Goal: Find specific page/section

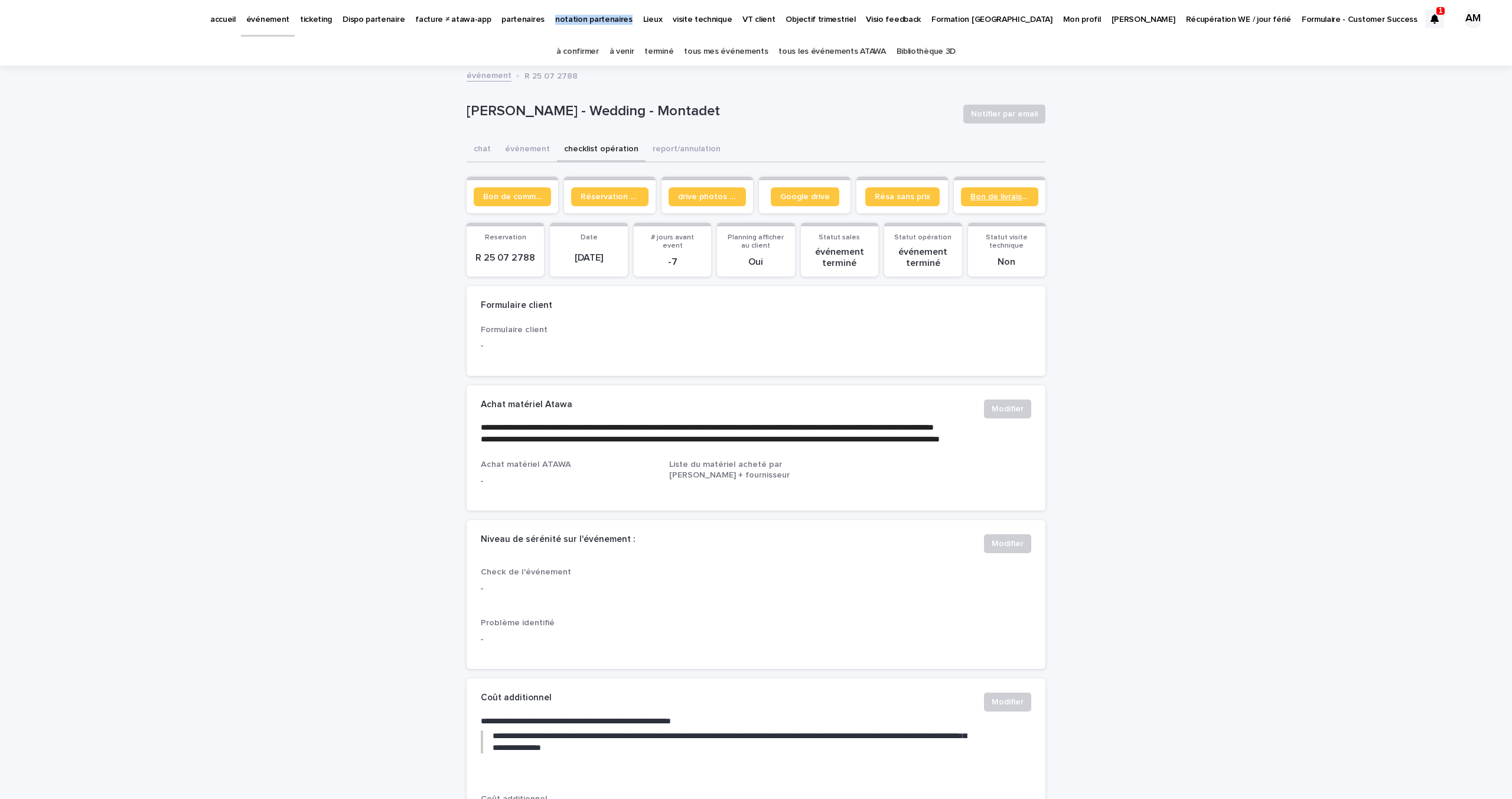
click at [982, 192] on span "Bon de livraison" at bounding box center [998, 196] width 58 height 9
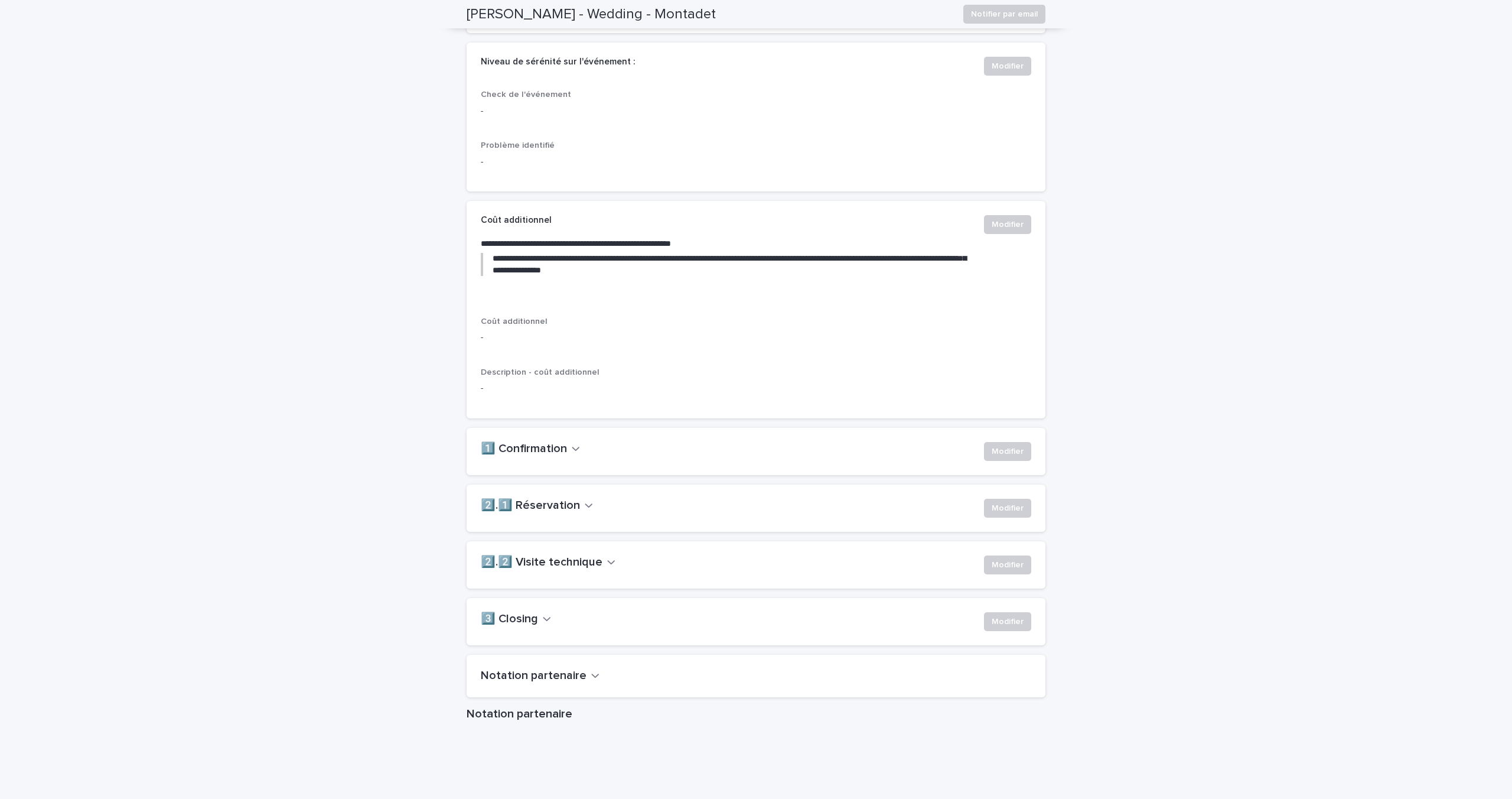
scroll to position [277, 0]
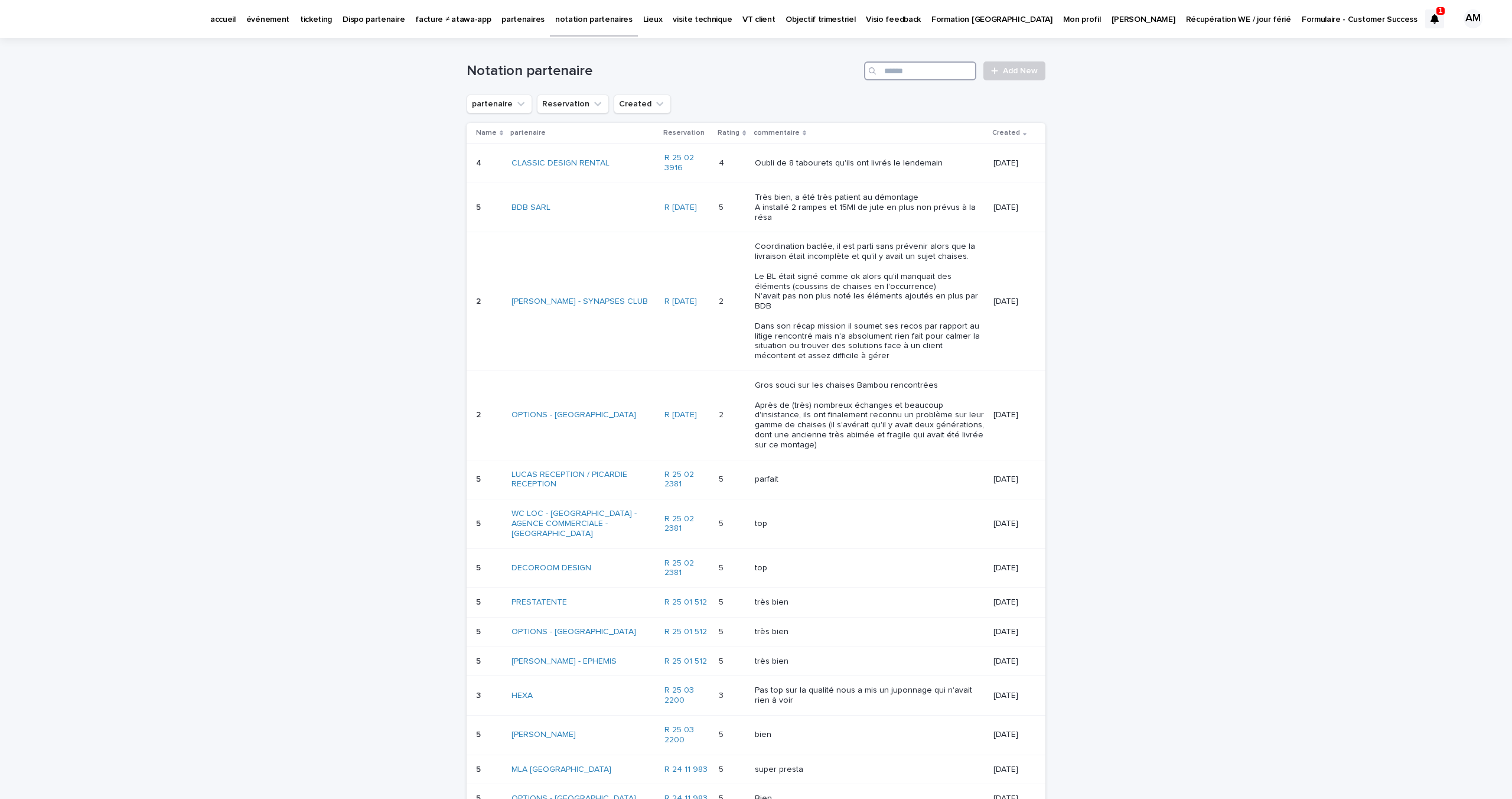
click at [938, 71] on input "Search" at bounding box center [921, 71] width 112 height 19
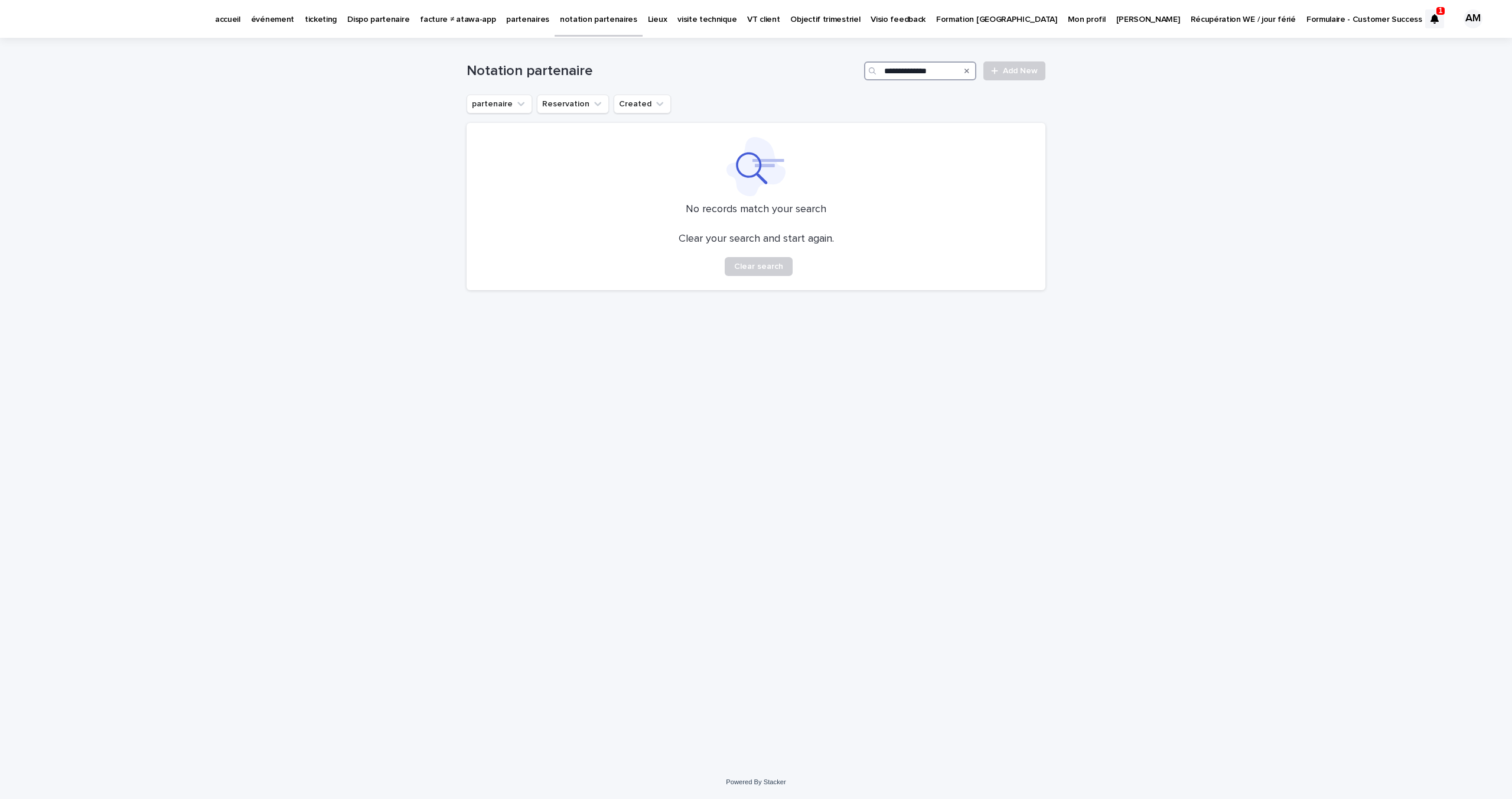
type input "**********"
